Goal: Transaction & Acquisition: Purchase product/service

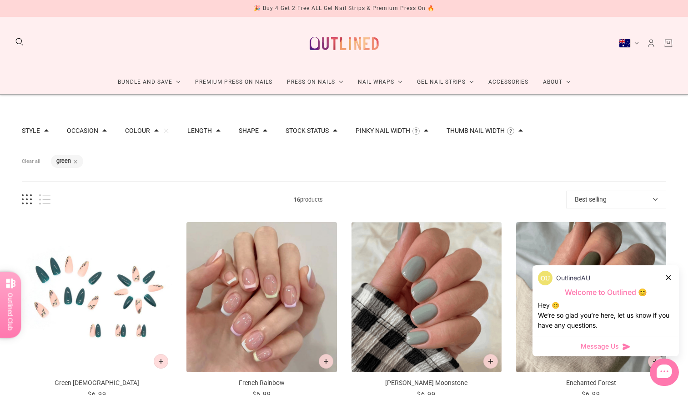
drag, startPoint x: 0, startPoint y: 0, endPoint x: 88, endPoint y: 176, distance: 196.8
click at [88, 222] on img "Green Zen" at bounding box center [97, 297] width 150 height 150
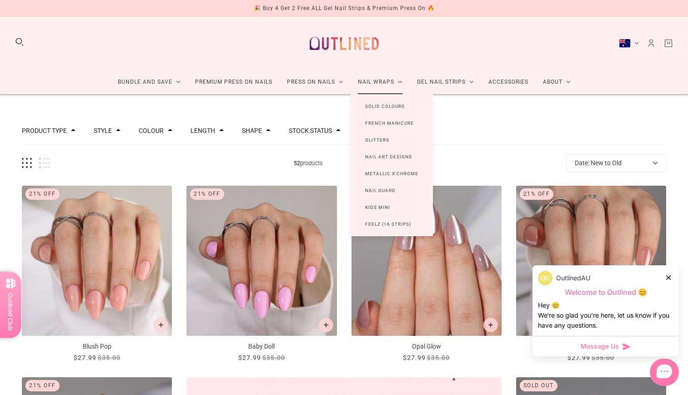
click at [394, 160] on link "Nail Art Designs" at bounding box center [388, 156] width 76 height 17
